Goal: Task Accomplishment & Management: Use online tool/utility

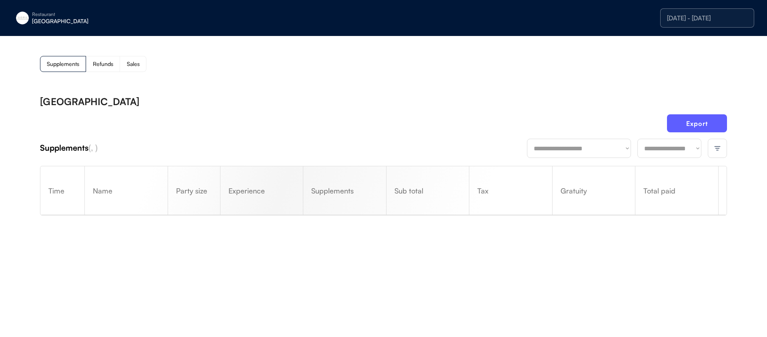
click at [44, 22] on div "[GEOGRAPHIC_DATA]" at bounding box center [82, 21] width 101 height 6
drag, startPoint x: 58, startPoint y: 64, endPoint x: 143, endPoint y: 58, distance: 84.7
click at [58, 64] on div "[PERSON_NAME]" at bounding box center [66, 60] width 88 height 21
click at [417, 66] on div "Supplements Refunds Sales" at bounding box center [383, 64] width 687 height 16
drag, startPoint x: 676, startPoint y: 22, endPoint x: 720, endPoint y: 22, distance: 44.0
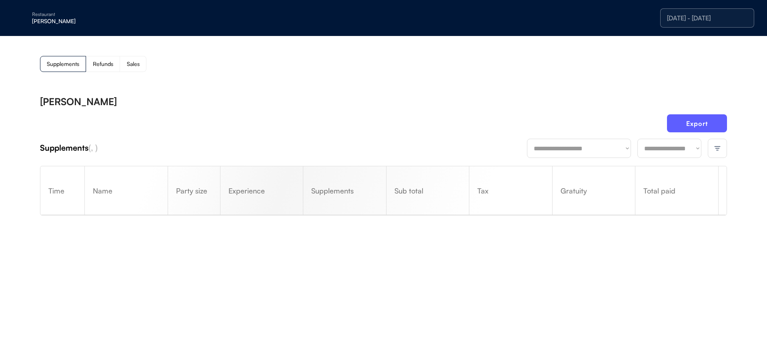
click at [676, 22] on div "[DATE] - [DATE]" at bounding box center [707, 17] width 94 height 19
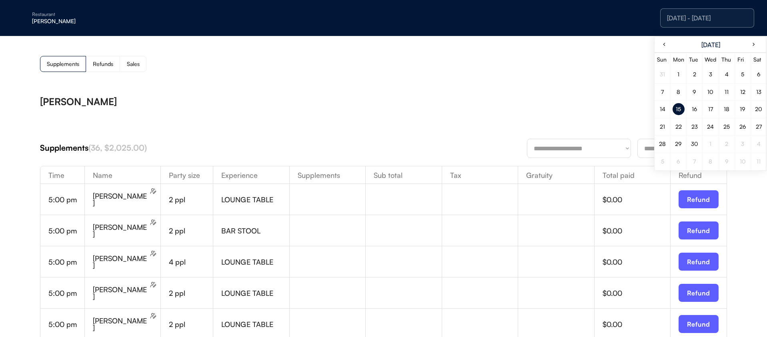
click at [746, 100] on div "12" at bounding box center [743, 92] width 16 height 17
click at [745, 97] on div "12" at bounding box center [743, 92] width 16 height 13
drag, startPoint x: 470, startPoint y: 84, endPoint x: 575, endPoint y: 133, distance: 115.3
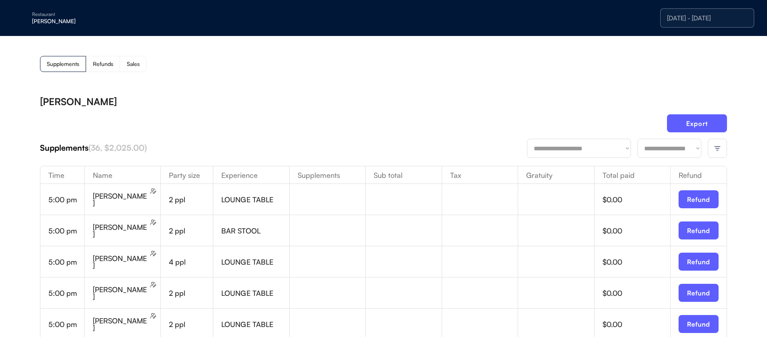
click at [660, 146] on select "**********" at bounding box center [670, 148] width 64 height 19
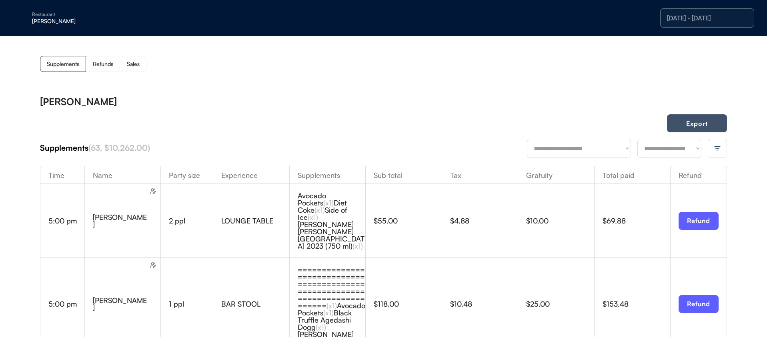
click at [700, 121] on button "Export" at bounding box center [697, 123] width 60 height 18
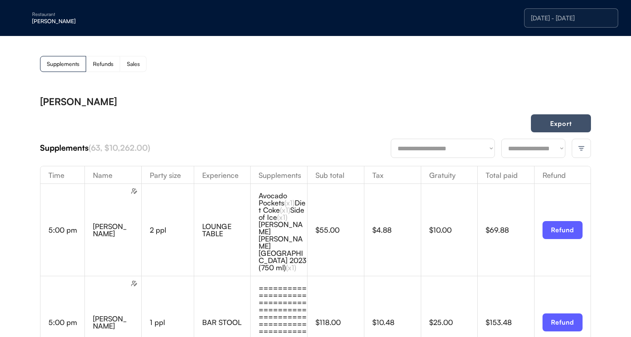
drag, startPoint x: 552, startPoint y: 123, endPoint x: 526, endPoint y: 5, distance: 121.5
click at [552, 123] on button "Export" at bounding box center [561, 123] width 60 height 18
